Goal: Transaction & Acquisition: Subscribe to service/newsletter

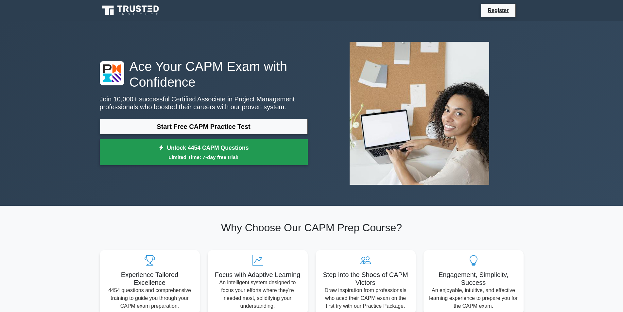
click at [171, 161] on small "Limited Time: 7-day free trial!" at bounding box center [204, 157] width 192 height 8
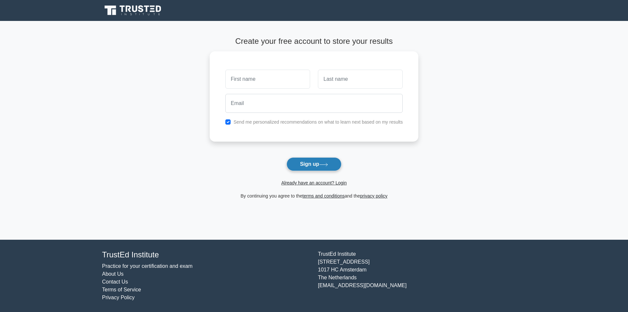
click at [291, 165] on button "Sign up" at bounding box center [313, 164] width 55 height 14
click at [330, 162] on button "Sign up" at bounding box center [313, 164] width 55 height 14
click at [302, 160] on button "Sign up" at bounding box center [313, 164] width 55 height 14
